Goal: Find contact information: Find contact information

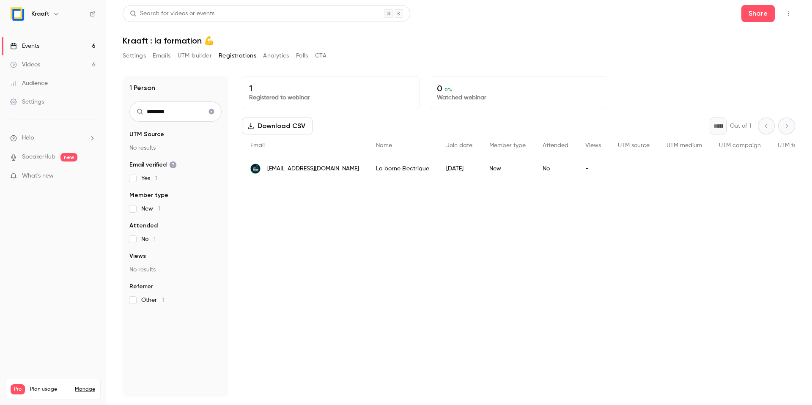
click at [349, 172] on span "[EMAIL_ADDRESS][DOMAIN_NAME]" at bounding box center [313, 169] width 92 height 9
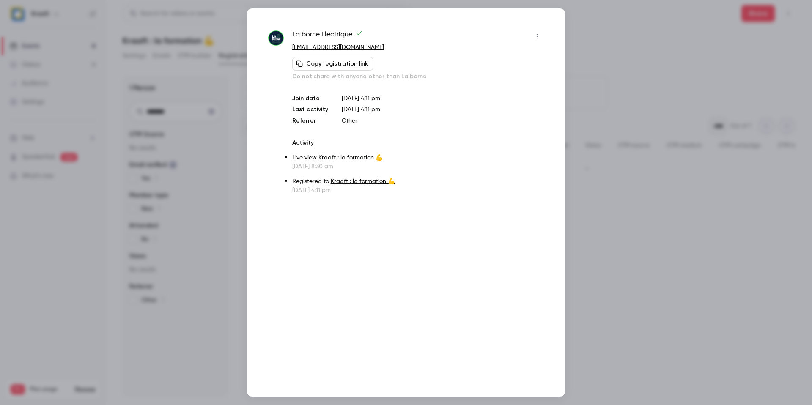
drag, startPoint x: 385, startPoint y: 48, endPoint x: 290, endPoint y: 48, distance: 95.2
click at [290, 48] on div "La borne Electrique [EMAIL_ADDRESS][DOMAIN_NAME] Copy registration link Do not …" at bounding box center [406, 112] width 276 height 165
copy link "[EMAIL_ADDRESS][DOMAIN_NAME]"
click at [189, 96] on div at bounding box center [406, 202] width 812 height 405
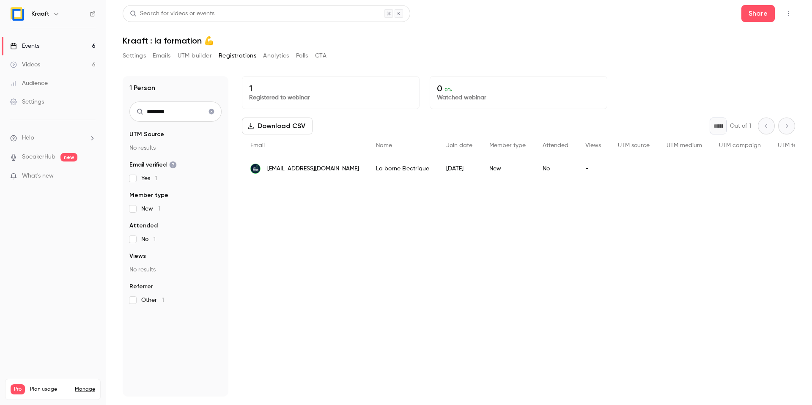
drag, startPoint x: 197, startPoint y: 118, endPoint x: 111, endPoint y: 118, distance: 85.9
click at [111, 118] on main "Search for videos or events Share Kraaft : la formation 💪 Settings Emails UTM b…" at bounding box center [459, 202] width 707 height 405
click at [147, 109] on input "********" at bounding box center [175, 112] width 92 height 20
type input "***"
click at [358, 167] on span "[EMAIL_ADDRESS][DOMAIN_NAME]" at bounding box center [313, 169] width 92 height 9
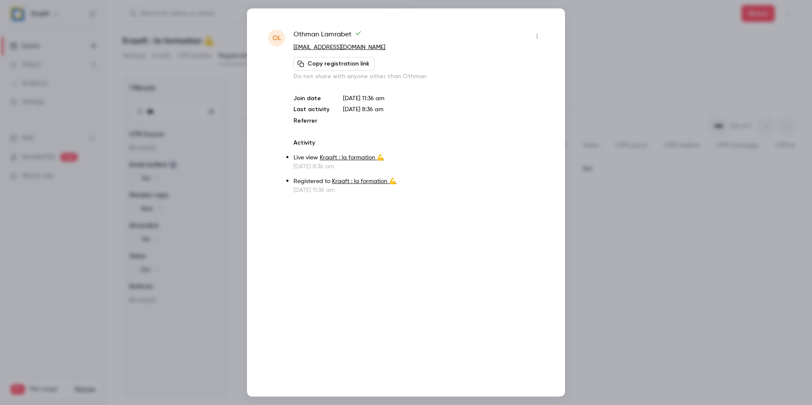
drag, startPoint x: 416, startPoint y: 47, endPoint x: 289, endPoint y: 49, distance: 127.4
click at [289, 49] on div "[PERSON_NAME] Lamrabet [EMAIL_ADDRESS][DOMAIN_NAME] Copy registration link Do n…" at bounding box center [406, 112] width 276 height 165
copy link "[EMAIL_ADDRESS][DOMAIN_NAME]"
